Goal: Task Accomplishment & Management: Manage account settings

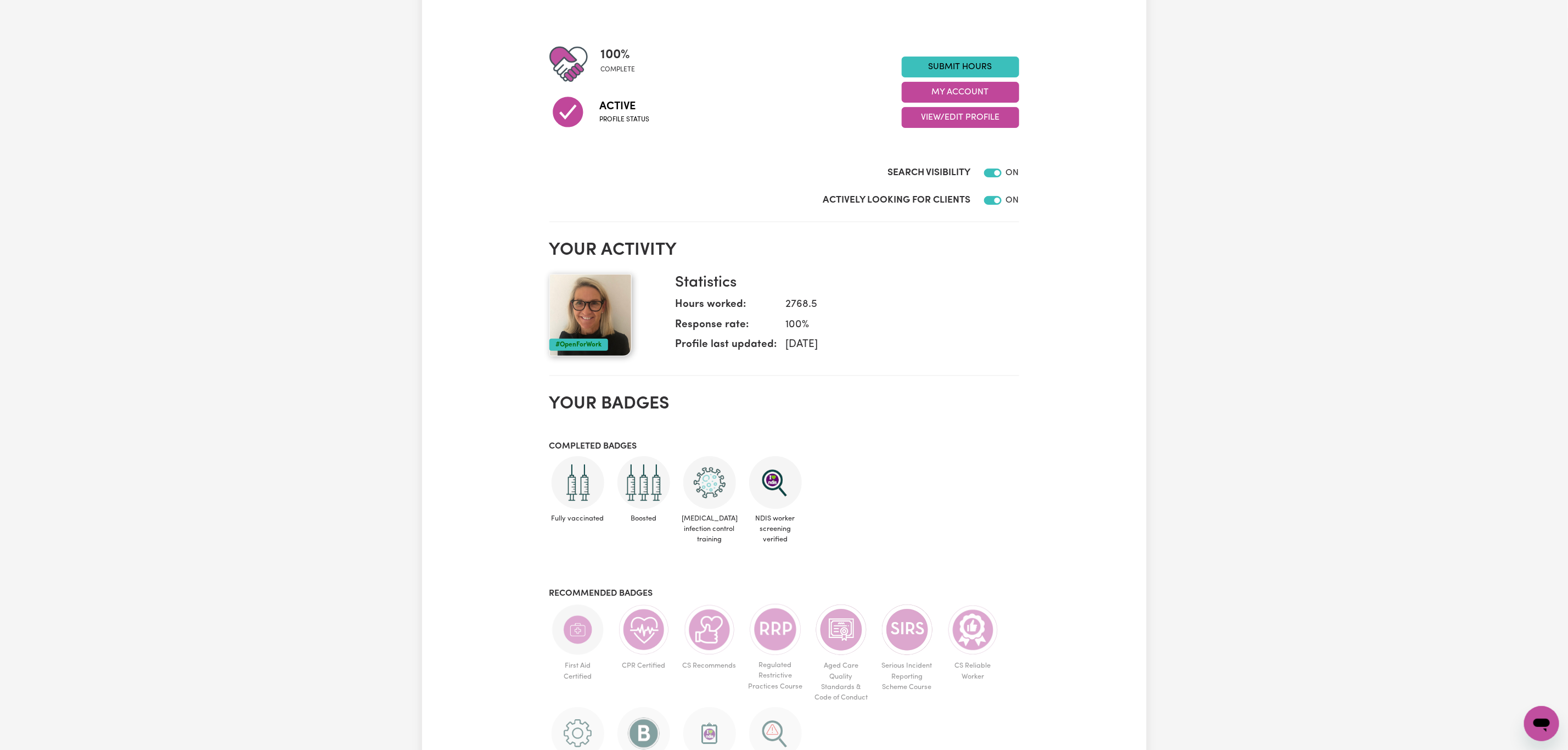
scroll to position [82, 0]
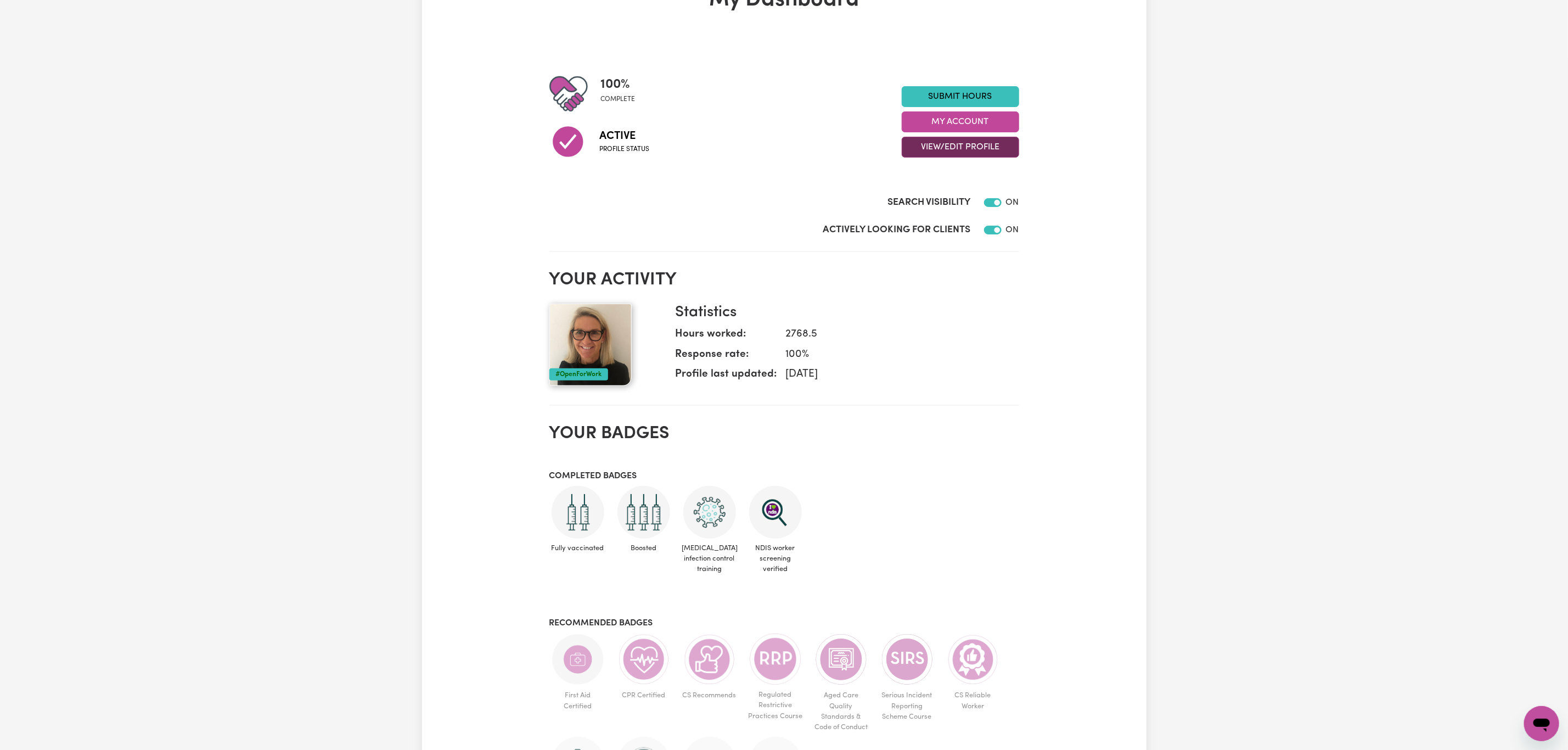
click at [977, 144] on button "View/Edit Profile" at bounding box center [961, 147] width 118 height 21
click at [968, 198] on link "Edit Profile" at bounding box center [953, 197] width 103 height 22
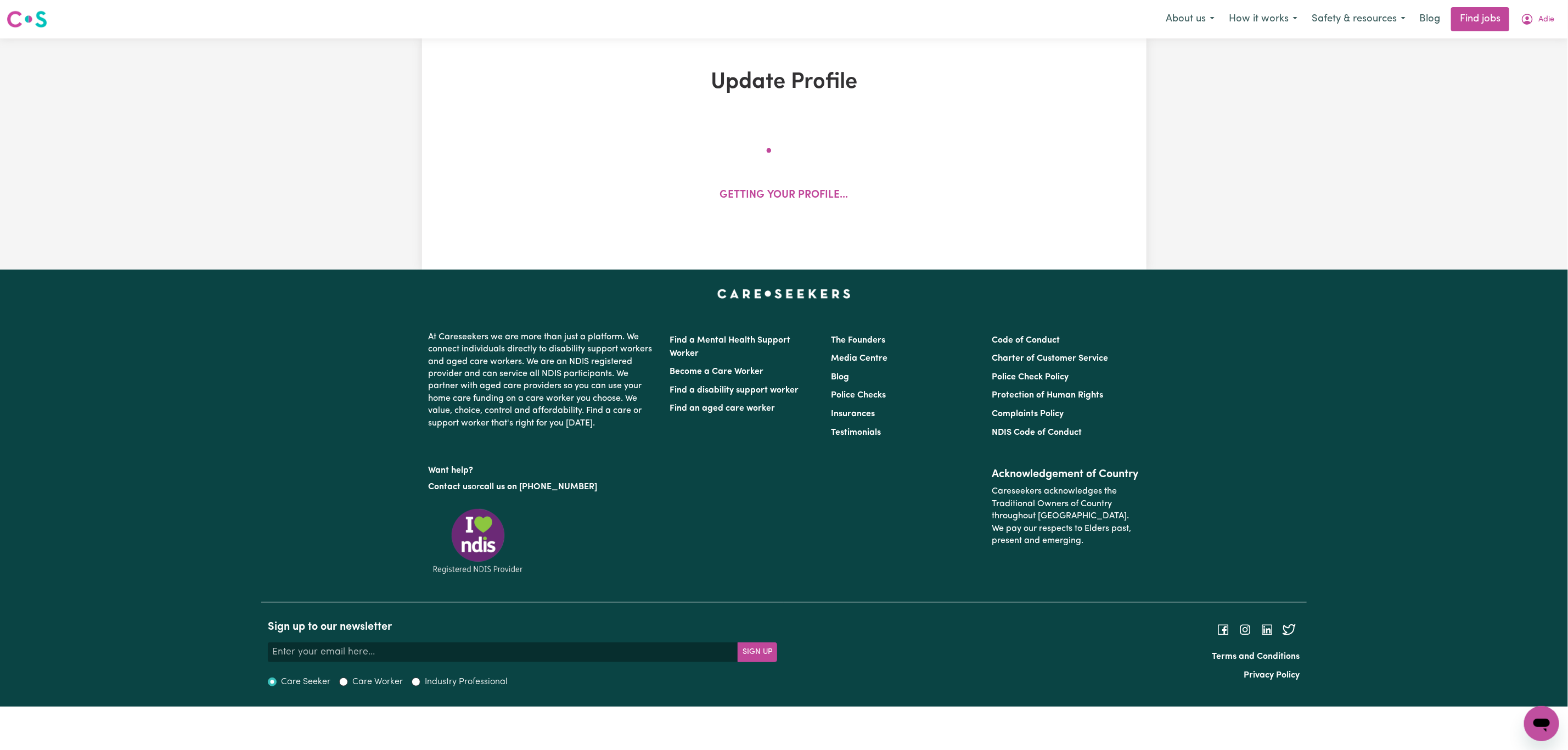
select select "[DEMOGRAPHIC_DATA]"
select select "[DEMOGRAPHIC_DATA] Citizen"
select select "Studying a healthcare related degree or qualification"
select select "50"
select select "65"
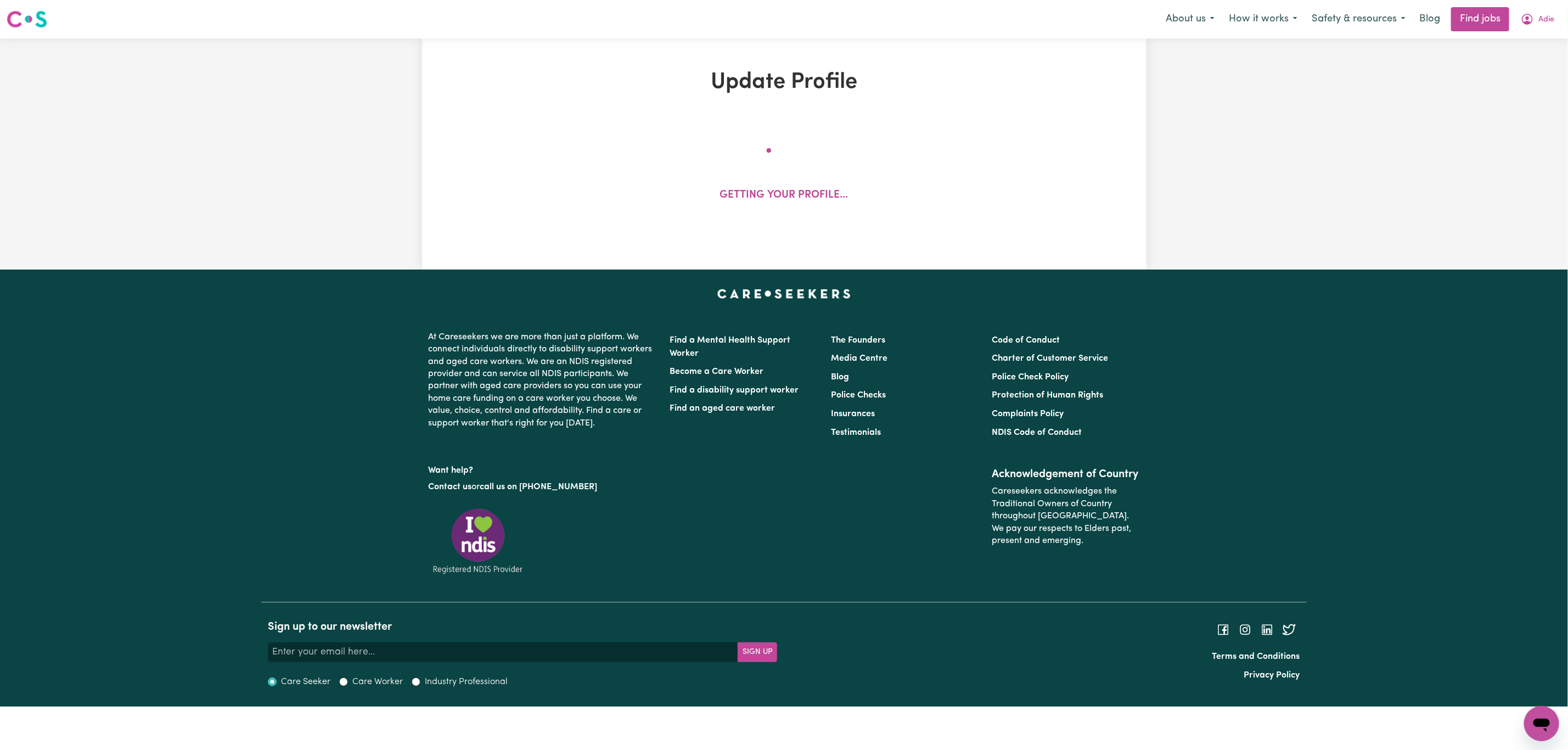
select select "90"
select select "105"
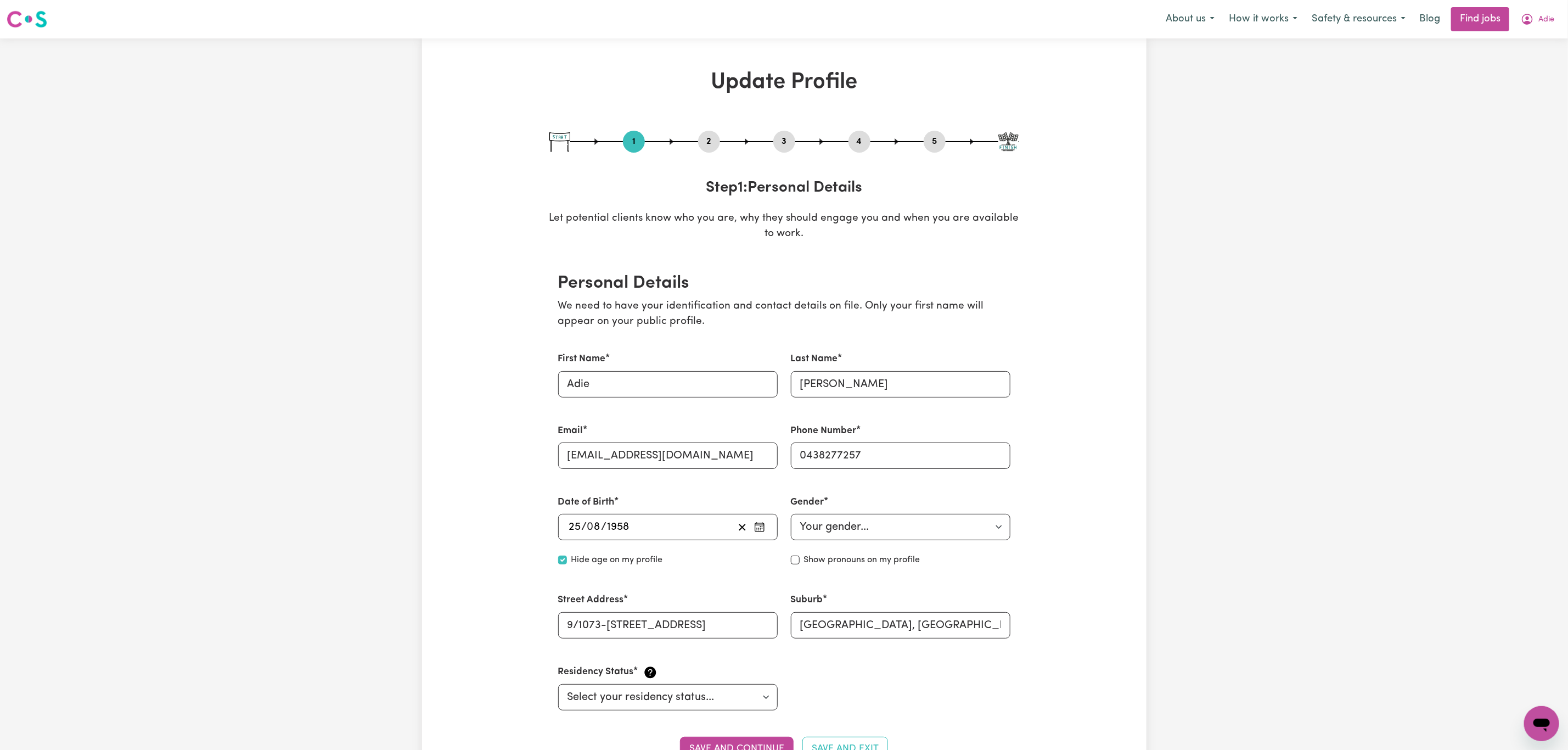
click at [715, 135] on button "2" at bounding box center [709, 142] width 22 height 14
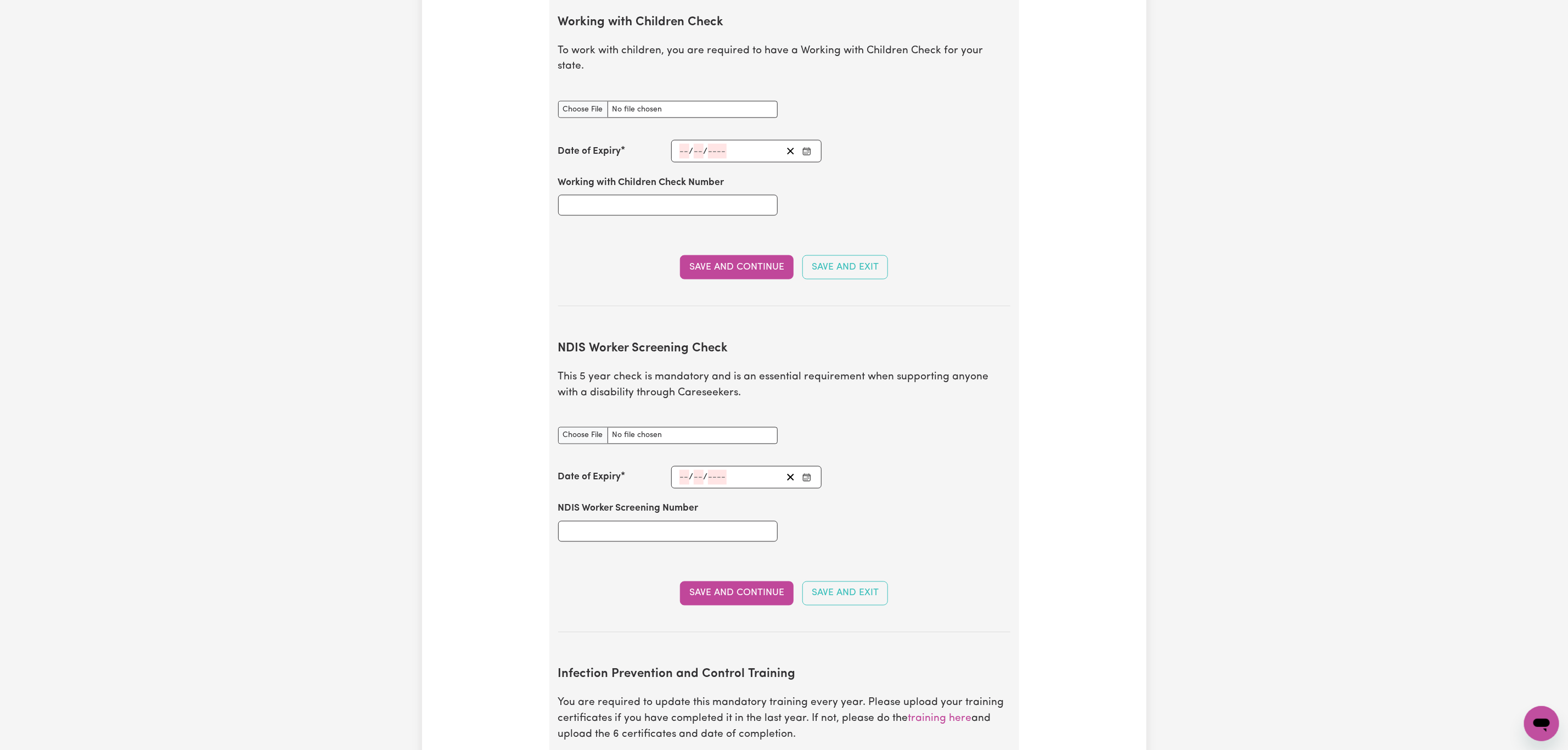
scroll to position [1153, 0]
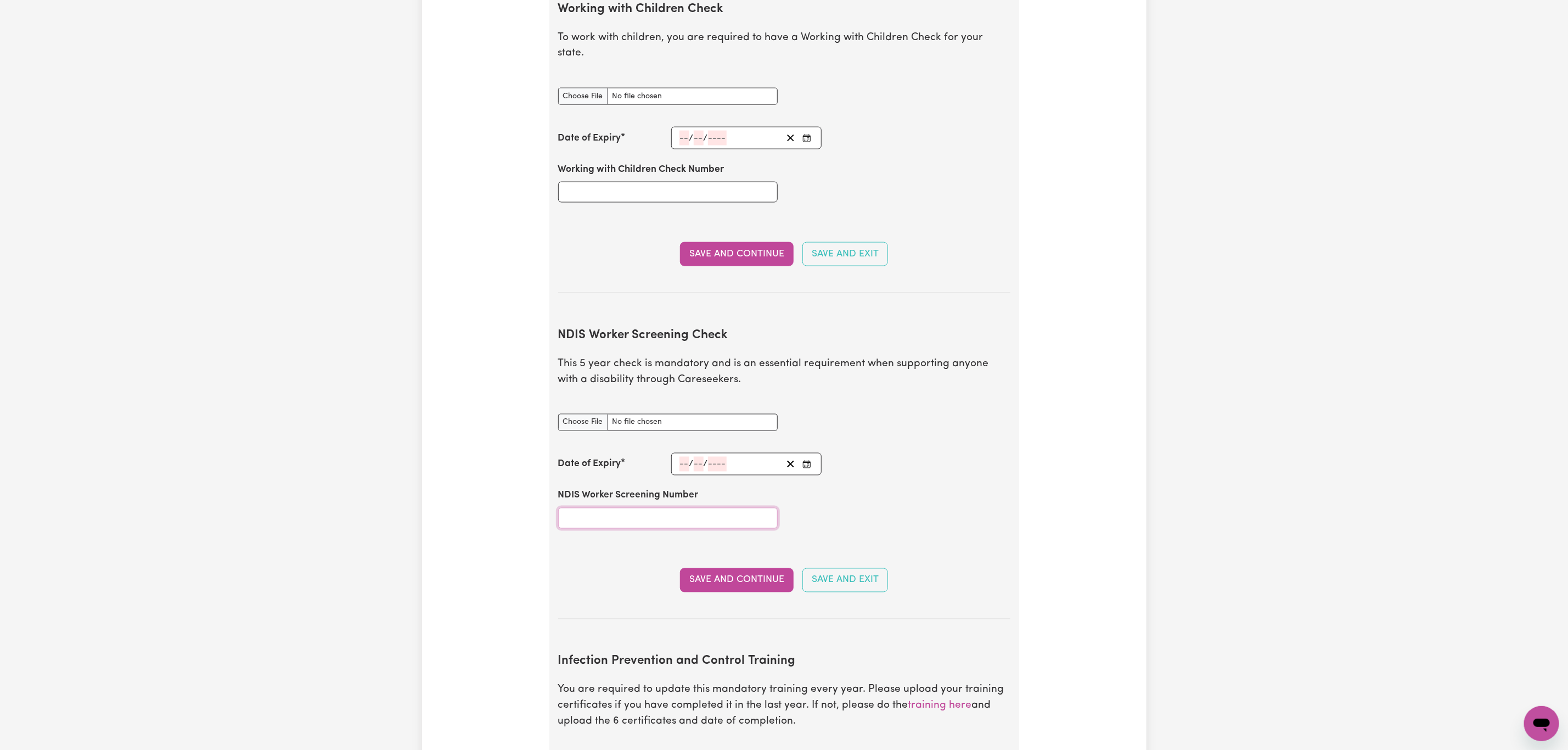
click at [573, 508] on input "NDIS Worker Screening Number" at bounding box center [668, 518] width 220 height 21
paste input "90091233"
type input "90091233"
click at [685, 465] on input "number" at bounding box center [684, 464] width 10 height 15
type input "14"
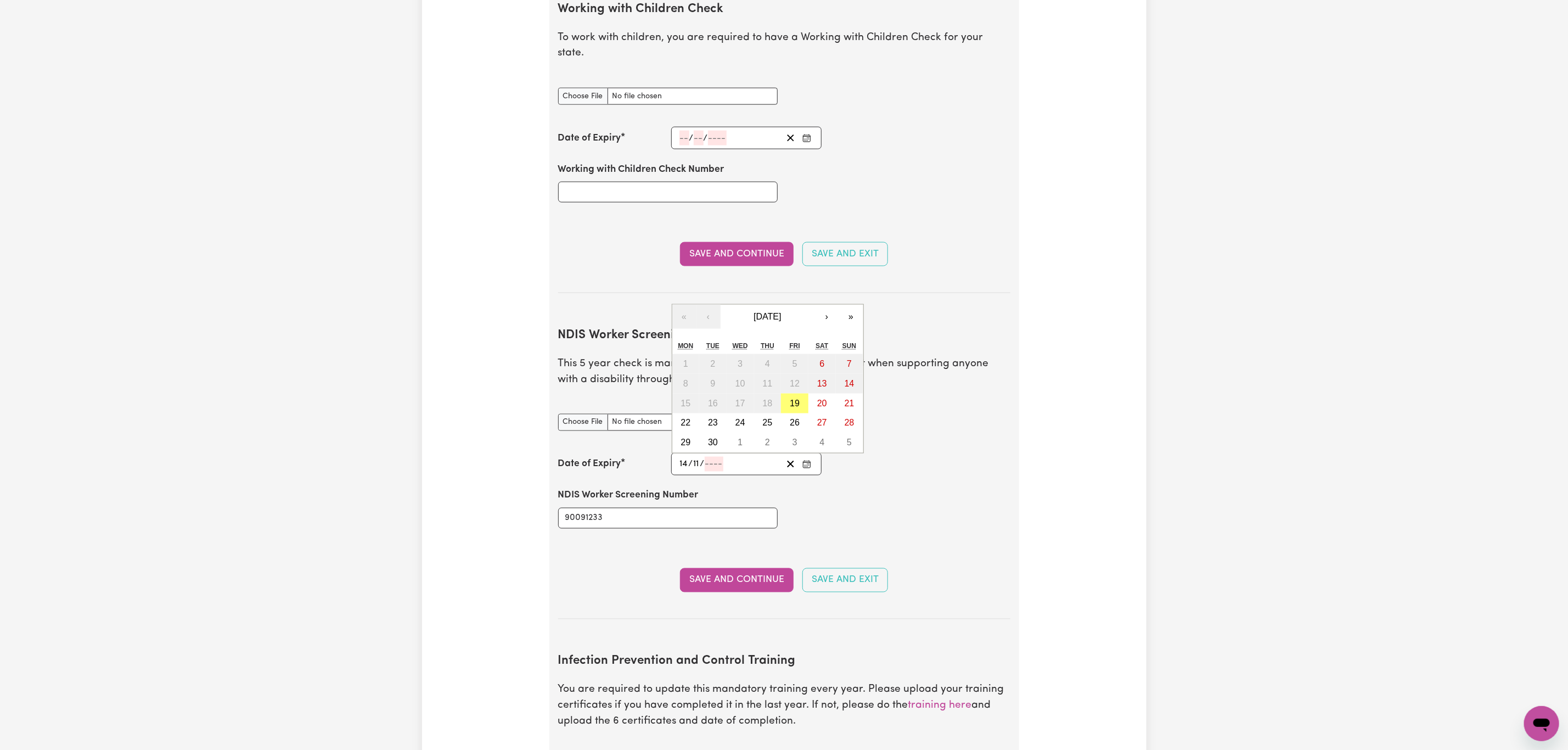
type input "11"
type input "2029"
type input "[DATE]"
type input "2029"
click at [741, 401] on abbr "14" at bounding box center [741, 402] width 10 height 9
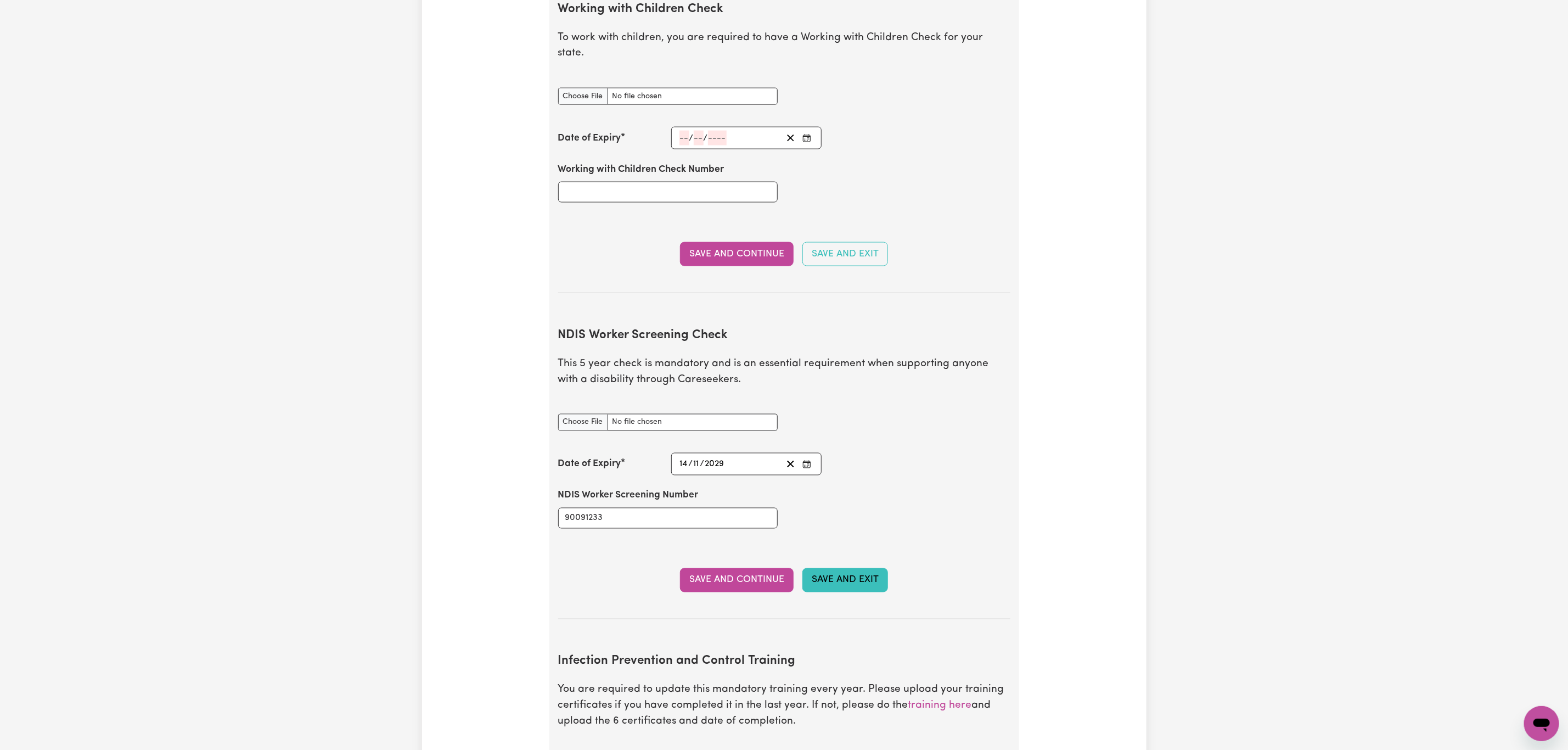
click at [843, 575] on button "Save and Exit" at bounding box center [845, 580] width 85 height 24
